Goal: Task Accomplishment & Management: Manage account settings

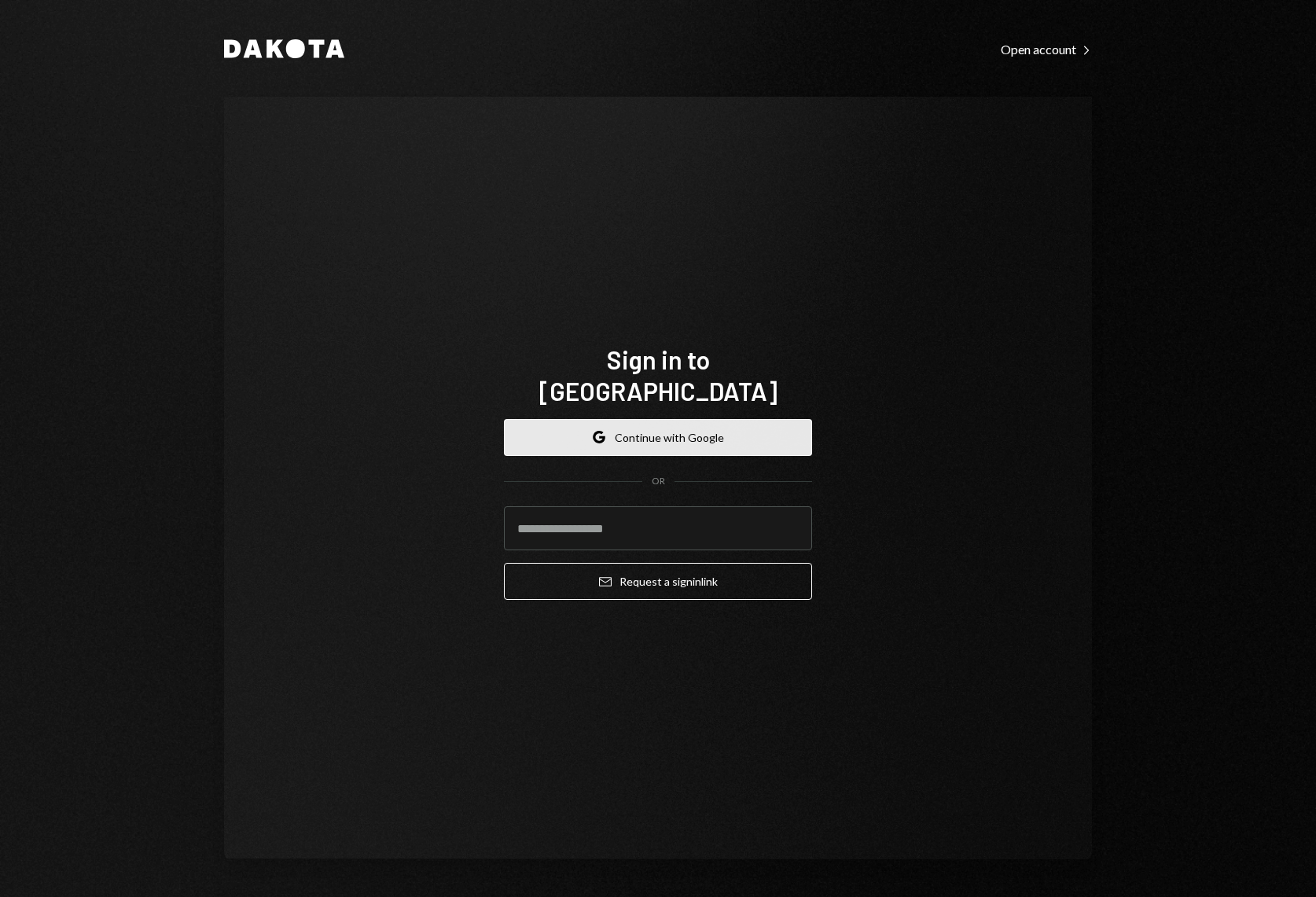
click at [684, 419] on button "Google Continue with Google" at bounding box center [658, 437] width 308 height 37
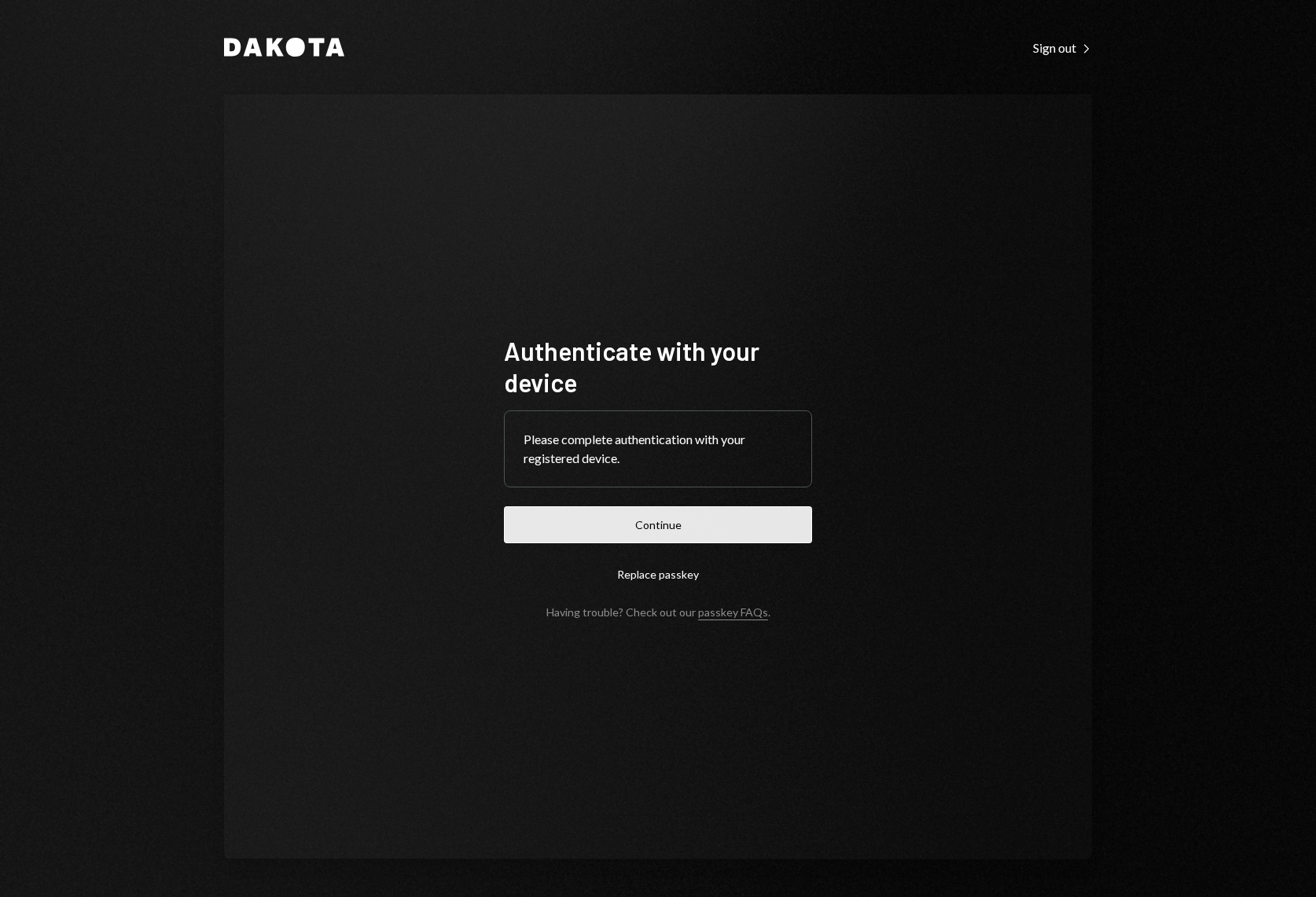
click at [716, 533] on button "Continue" at bounding box center [658, 525] width 308 height 37
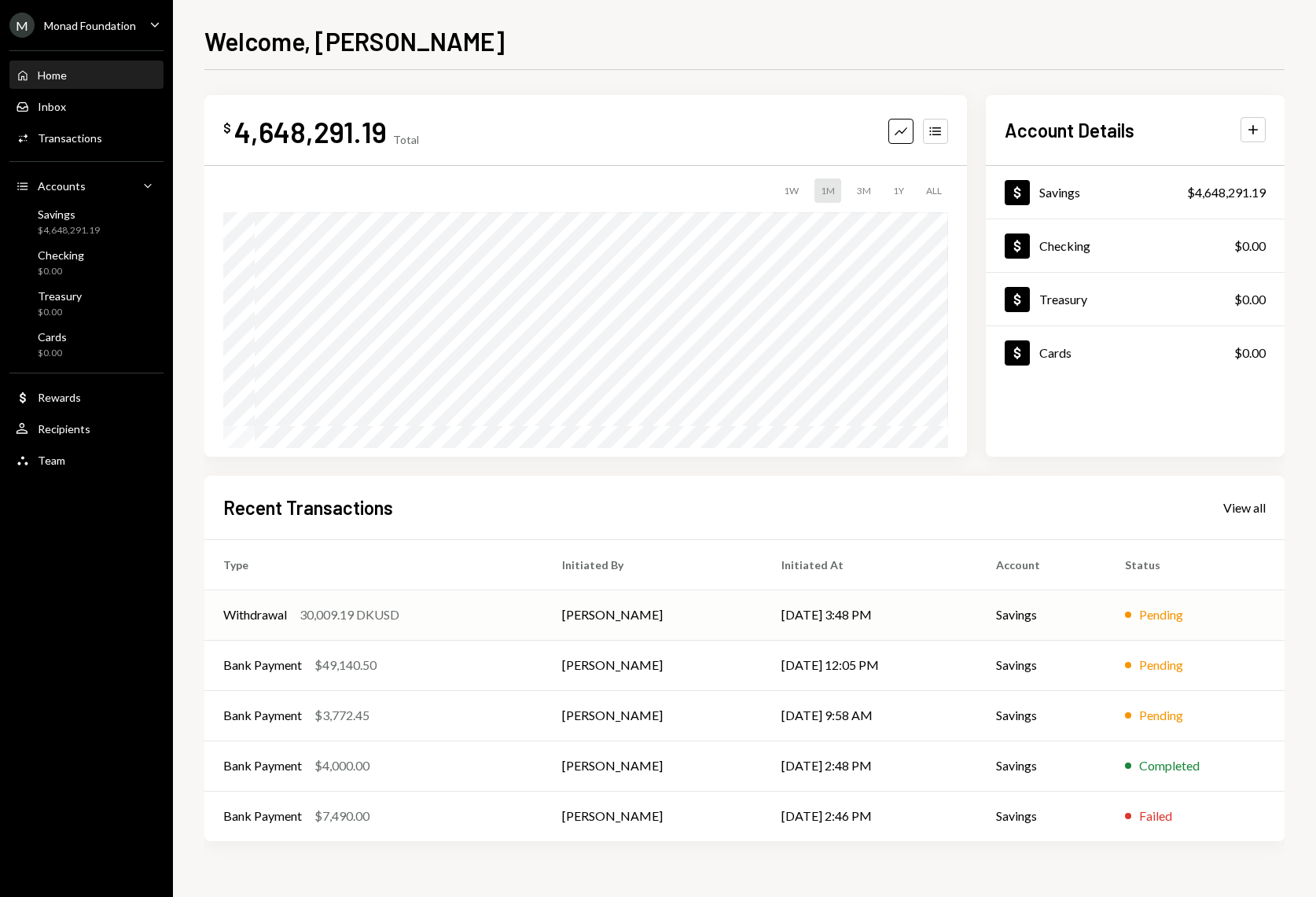
click at [485, 615] on div "Withdrawal 30,009.19 DKUSD" at bounding box center [373, 615] width 301 height 19
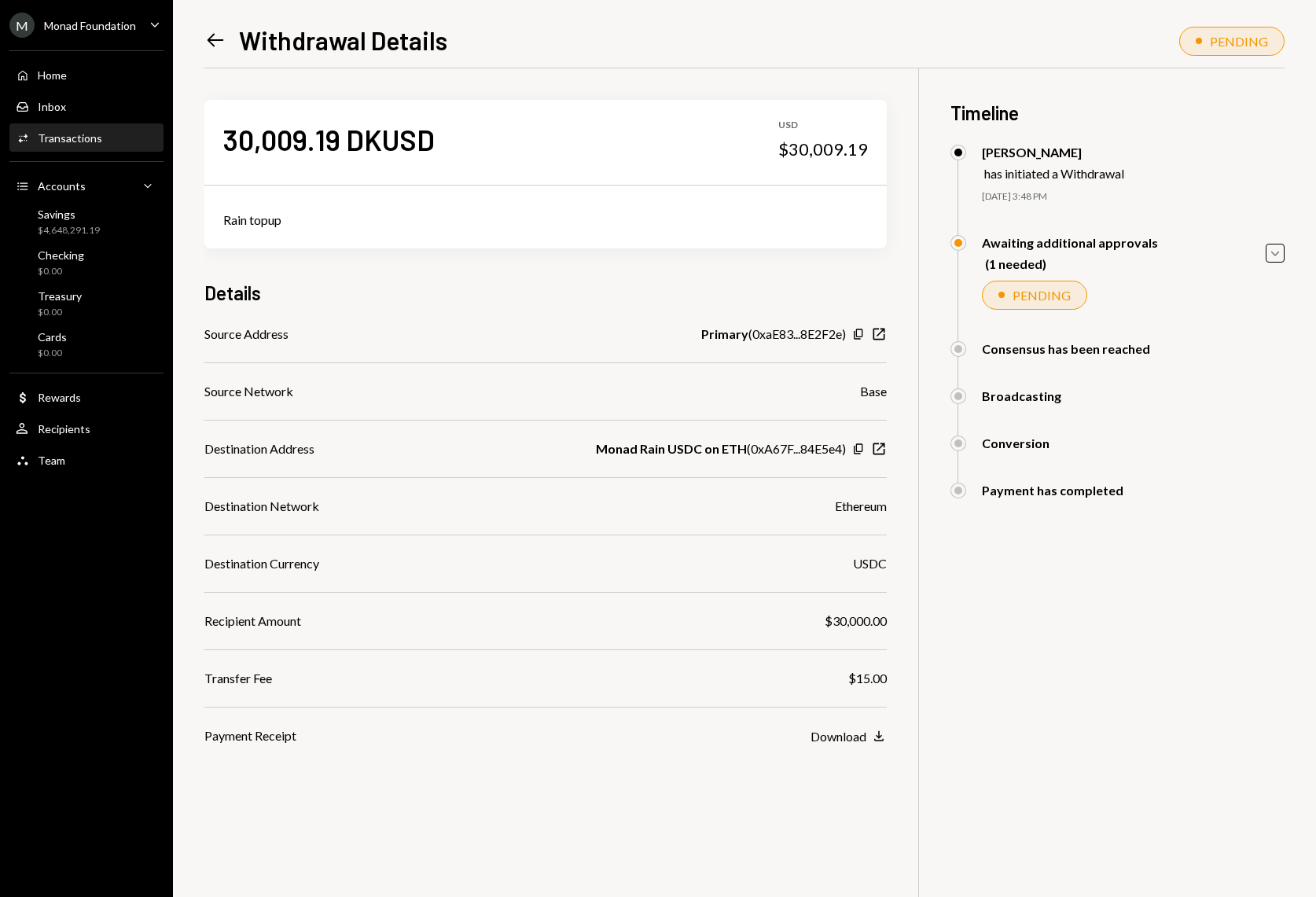
click at [222, 43] on icon "Left Arrow" at bounding box center [215, 39] width 22 height 22
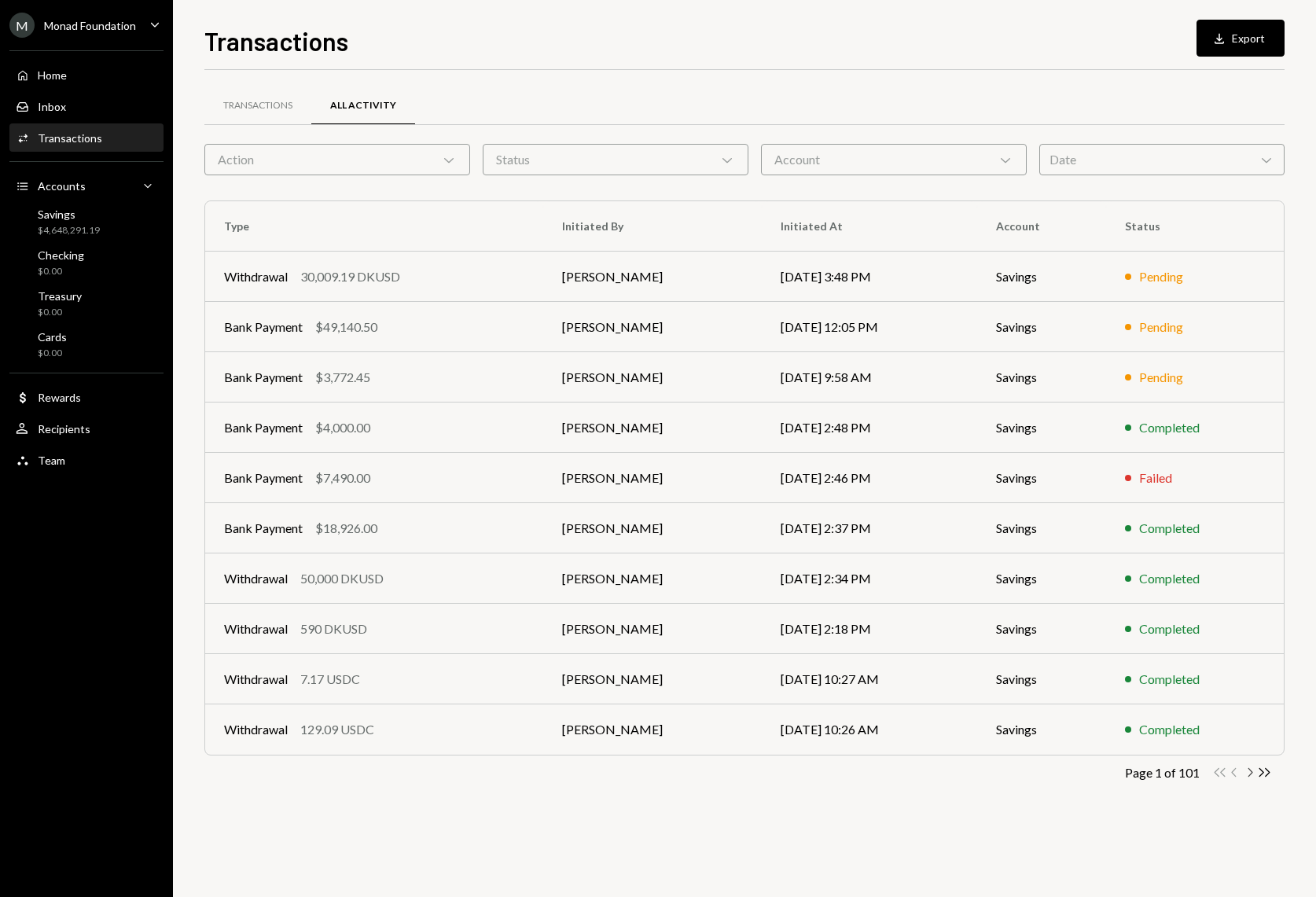
click at [1248, 769] on icon "Chevron Right" at bounding box center [1249, 772] width 15 height 15
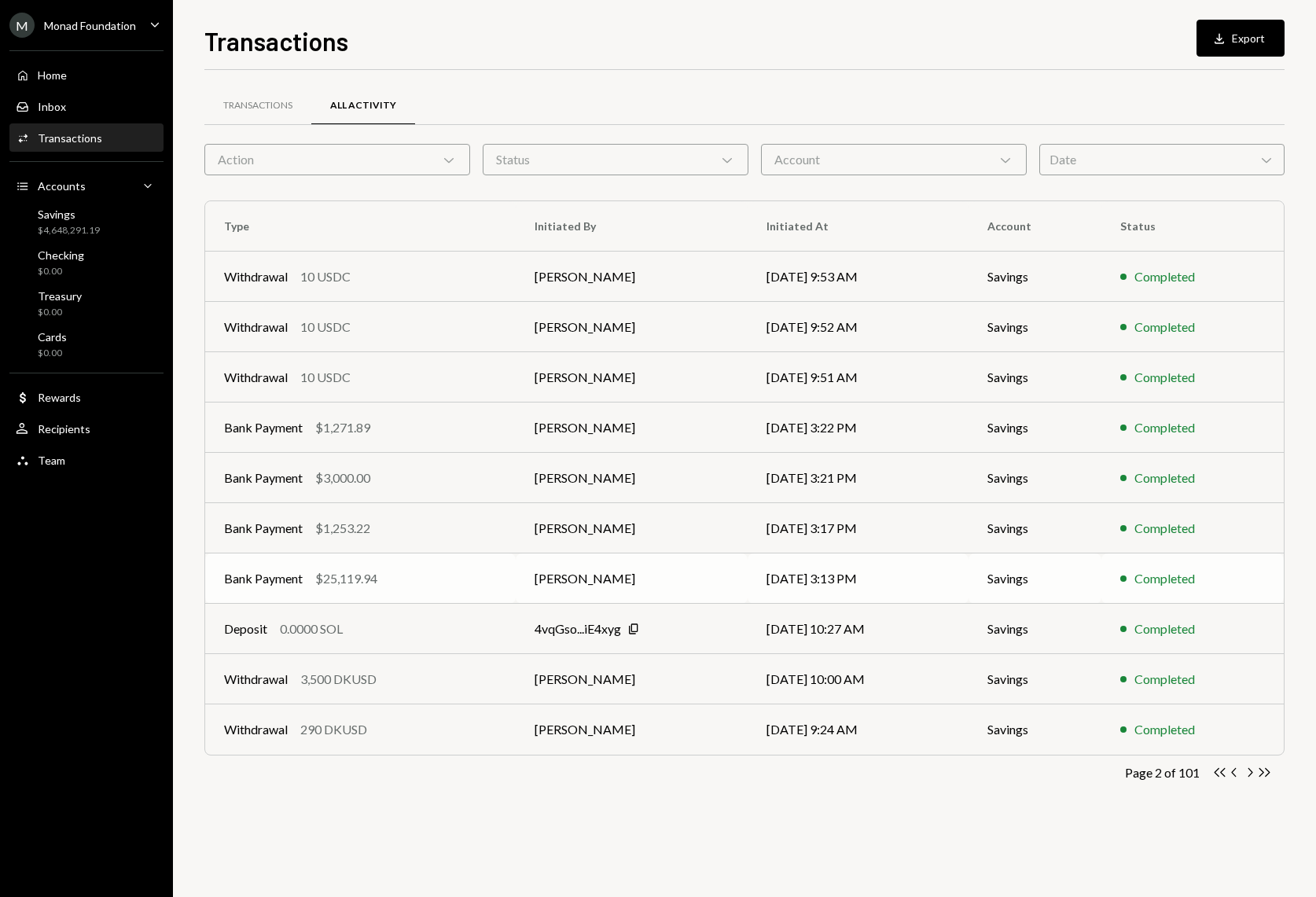
click at [383, 577] on div "Bank Payment $25,119.94" at bounding box center [360, 578] width 273 height 19
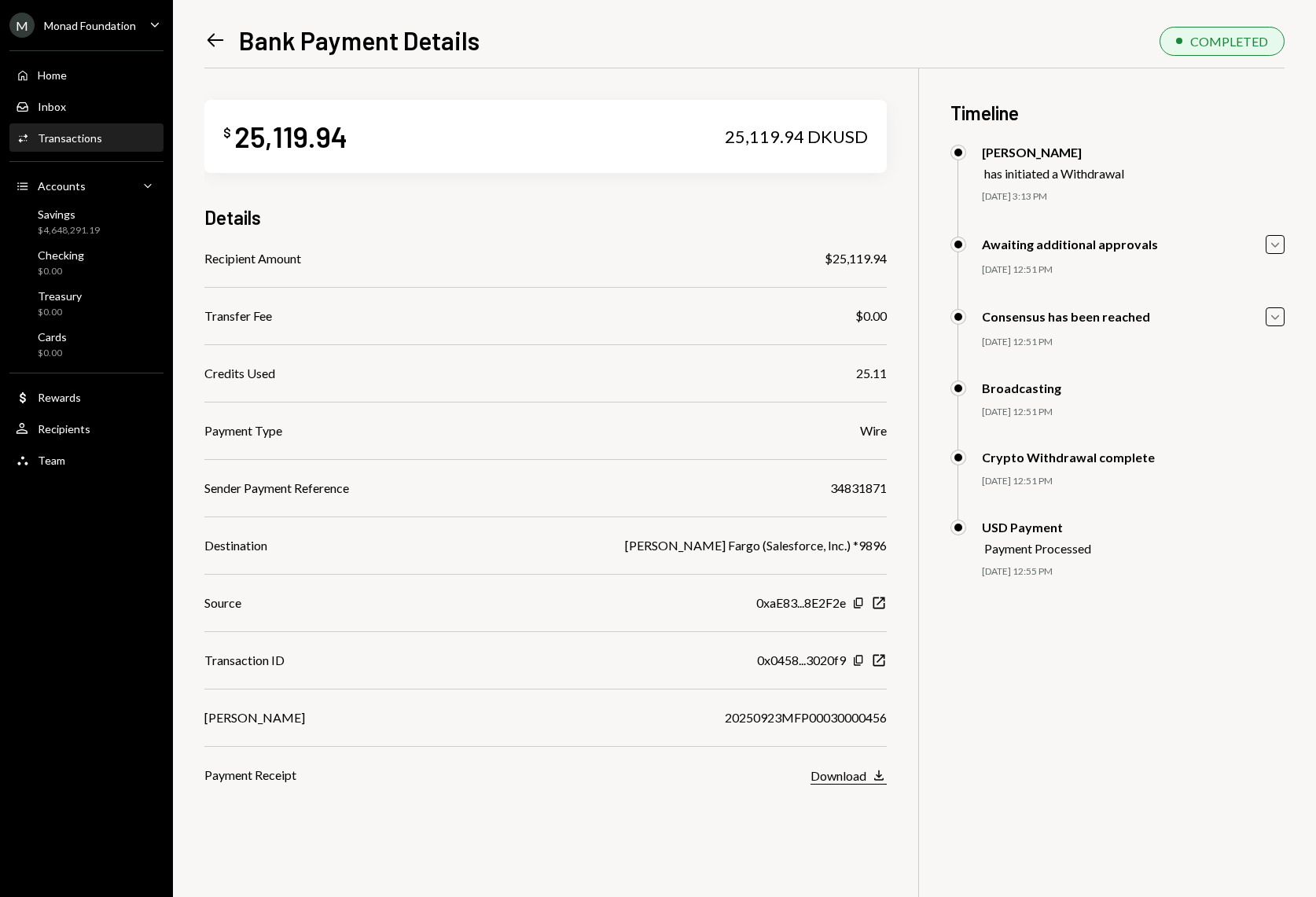
click at [853, 777] on div "Download" at bounding box center [839, 775] width 56 height 15
click at [70, 71] on div "Home Home" at bounding box center [87, 75] width 141 height 14
